Goal: Task Accomplishment & Management: Use online tool/utility

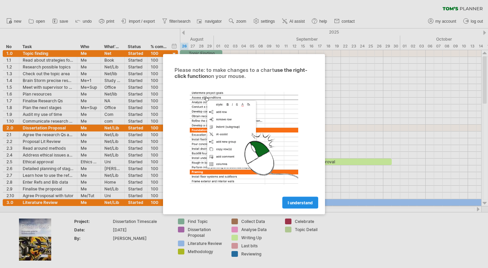
click at [304, 201] on span "I understand" at bounding box center [300, 202] width 25 height 5
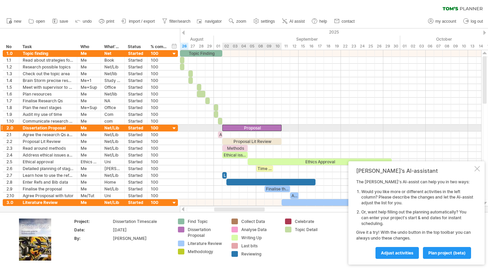
click at [238, 130] on div "Proposal" at bounding box center [251, 128] width 59 height 6
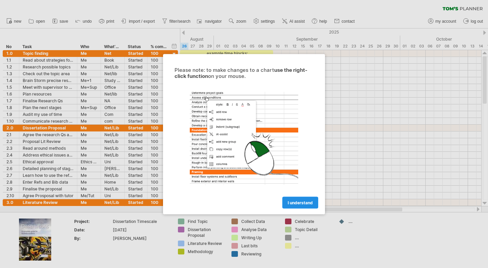
click at [291, 199] on link "I understand" at bounding box center [300, 202] width 36 height 12
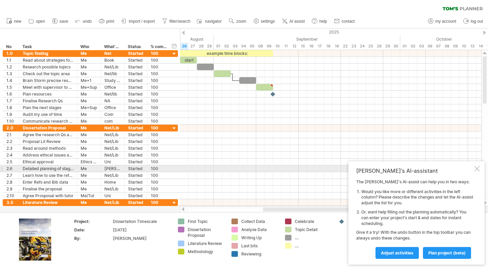
click at [478, 171] on div at bounding box center [476, 168] width 5 height 5
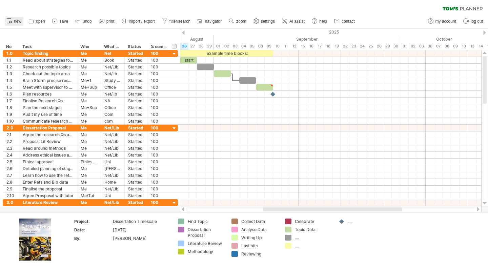
click at [13, 19] on link "new" at bounding box center [14, 21] width 19 height 9
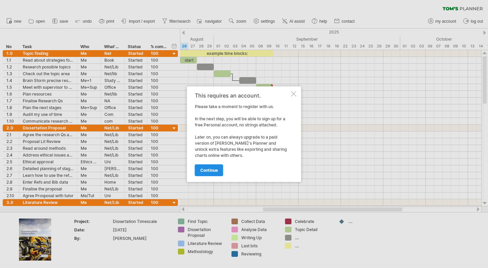
click at [210, 173] on link "continue" at bounding box center [209, 170] width 28 height 12
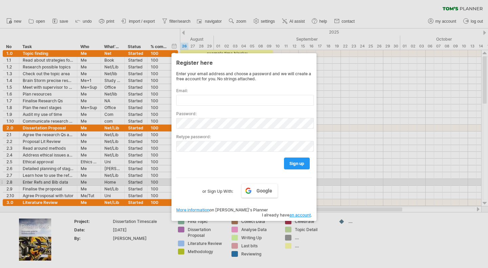
click at [334, 180] on div at bounding box center [244, 134] width 488 height 268
